Goal: Check status

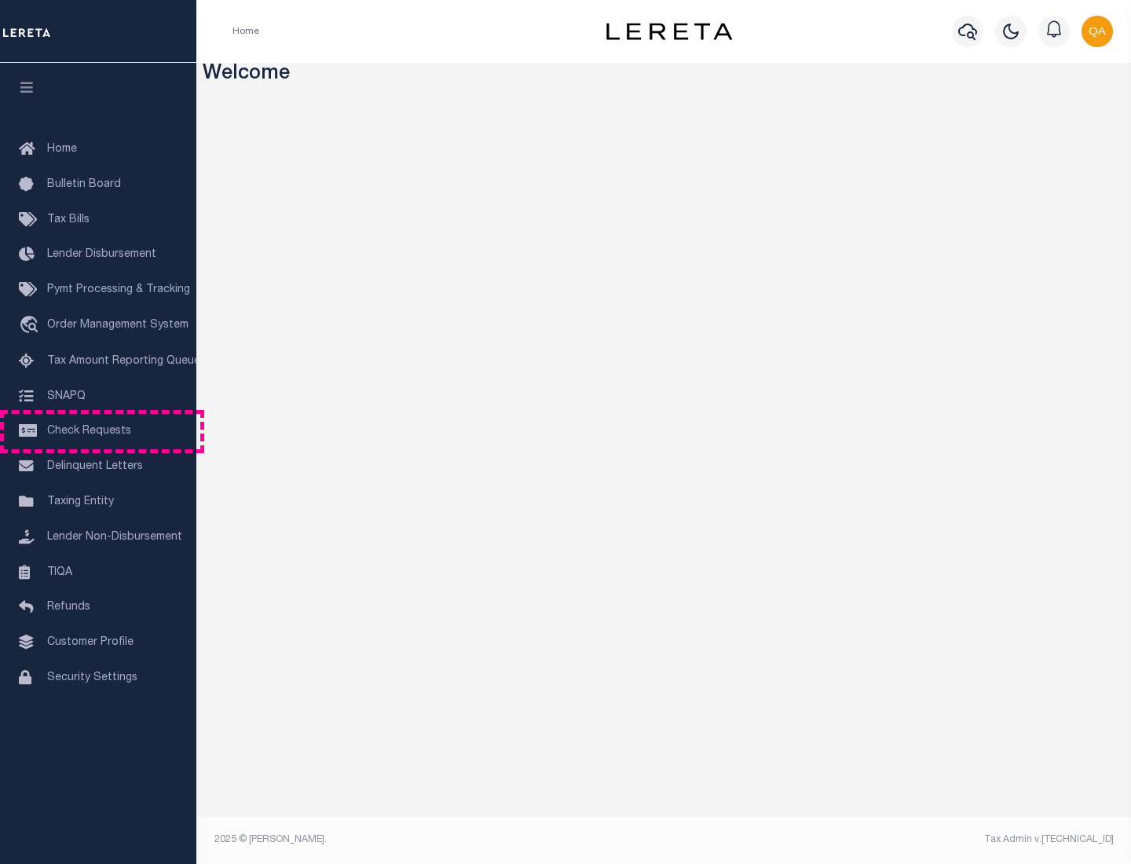
click at [98, 431] on span "Check Requests" at bounding box center [89, 431] width 84 height 11
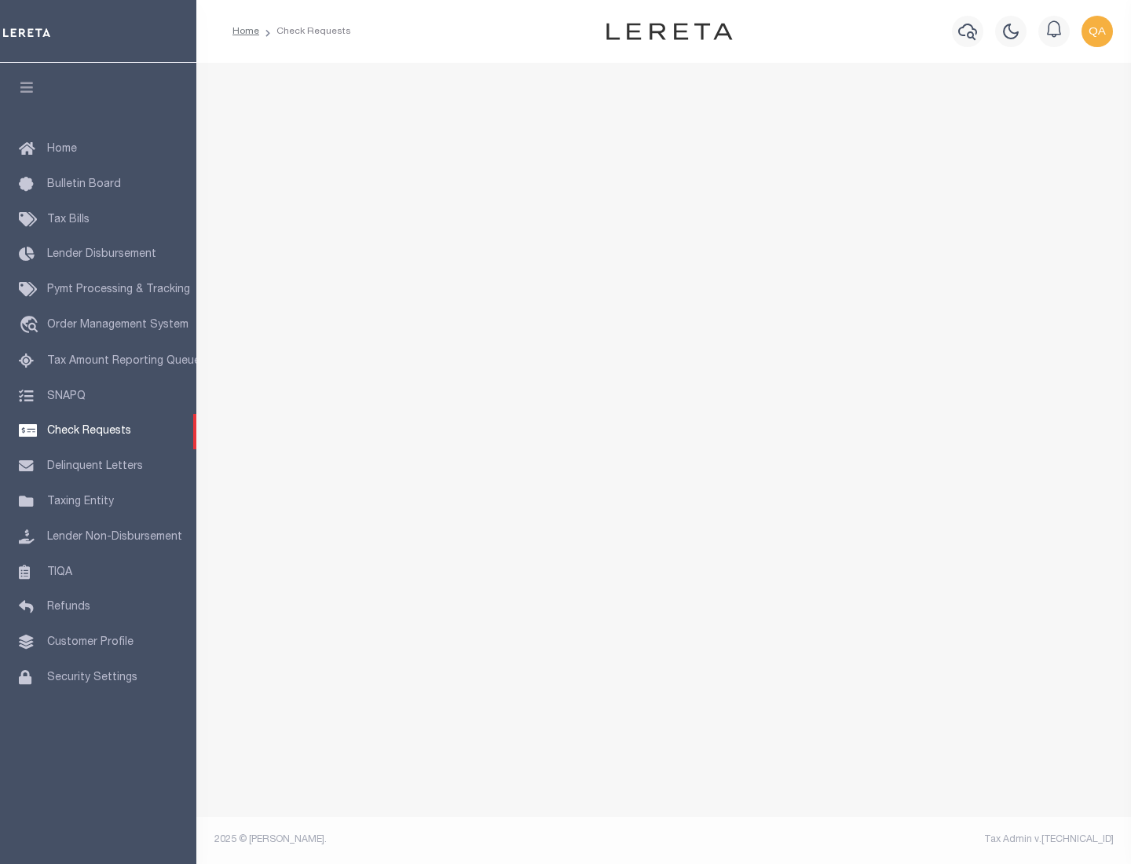
select select "50"
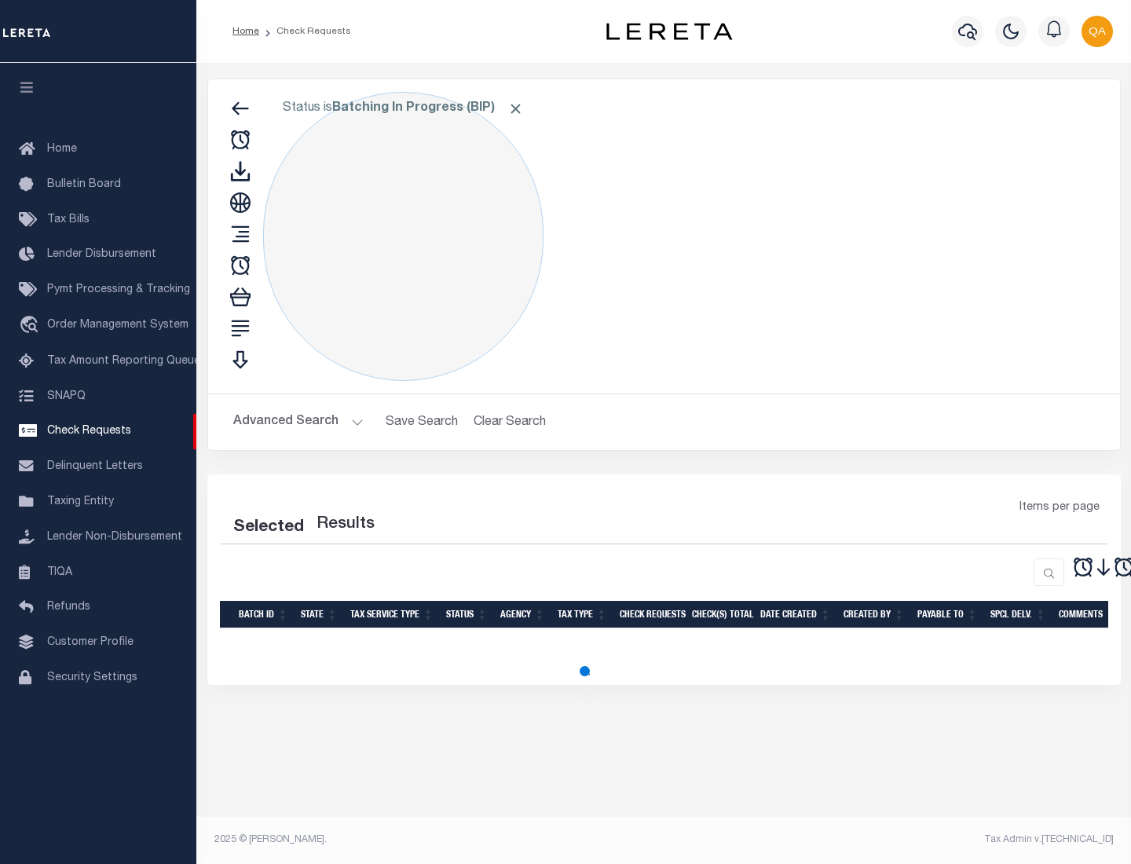
select select "50"
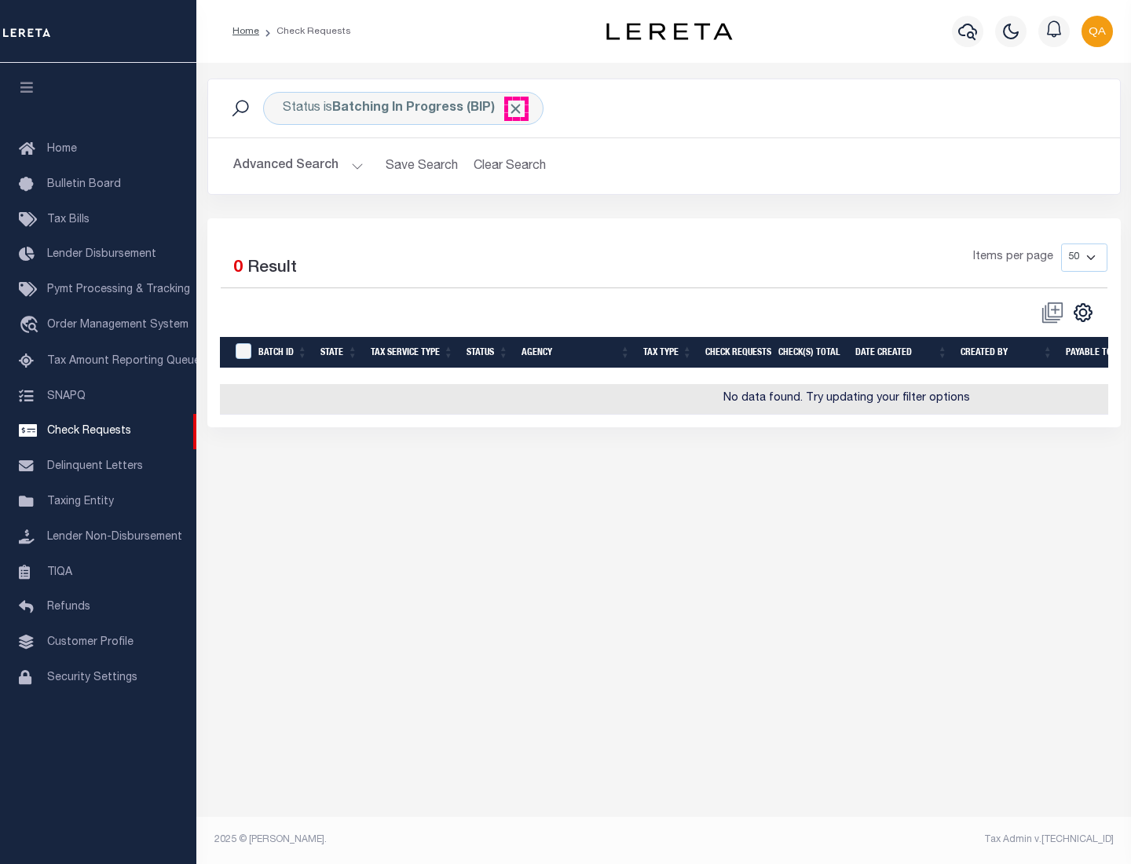
click at [516, 108] on span "Click to Remove" at bounding box center [515, 109] width 16 height 16
